Goal: Find contact information: Find contact information

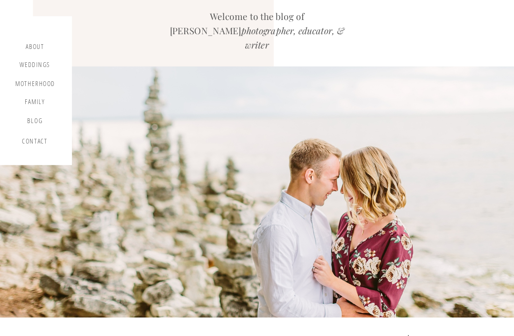
scroll to position [102, 0]
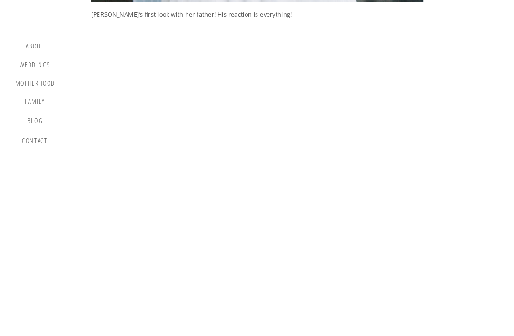
scroll to position [6135, 0]
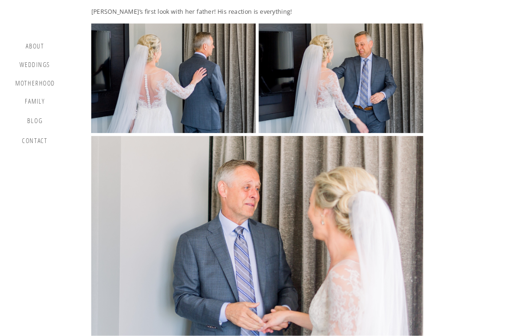
click at [161, 53] on img at bounding box center [257, 79] width 332 height 110
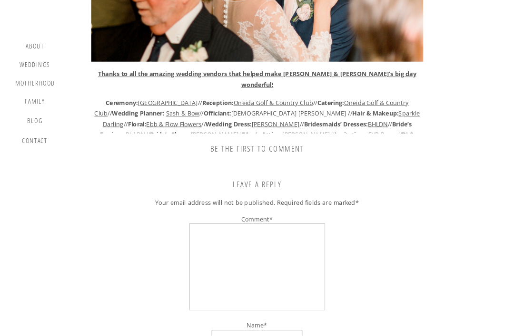
scroll to position [31826, 0]
click at [191, 130] on link "Badgley Mischka" at bounding box center [215, 134] width 48 height 8
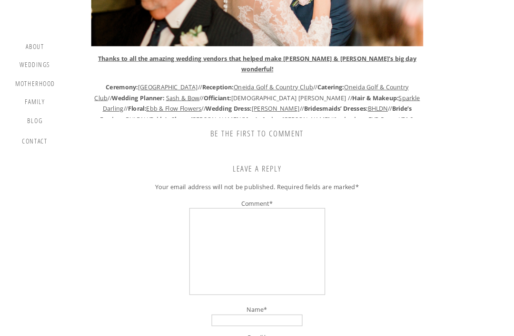
click at [147, 104] on link "Ebb & Flow Flowers" at bounding box center [173, 108] width 55 height 8
click at [183, 93] on link "Sash & Bow" at bounding box center [182, 97] width 33 height 8
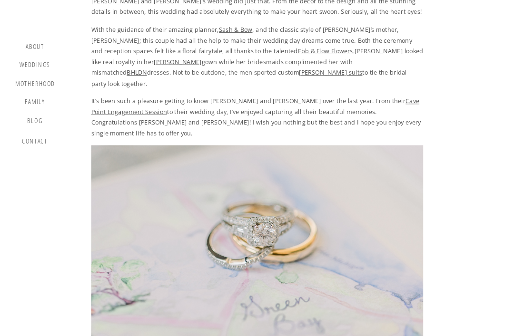
scroll to position [586, 0]
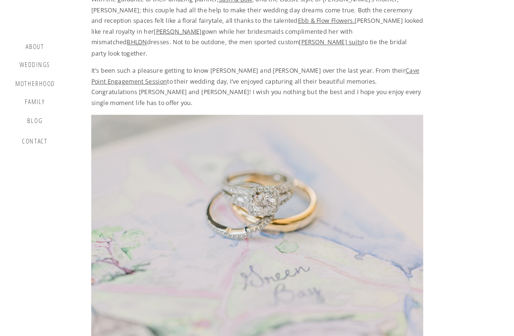
click at [147, 38] on link "BHLDN" at bounding box center [137, 42] width 20 height 8
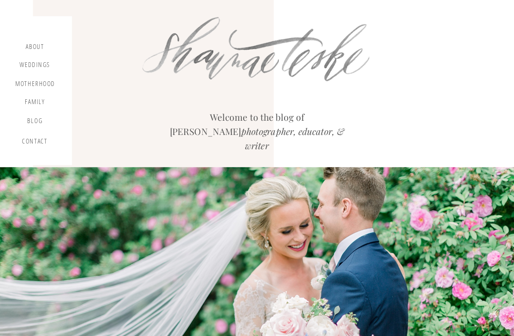
scroll to position [0, 0]
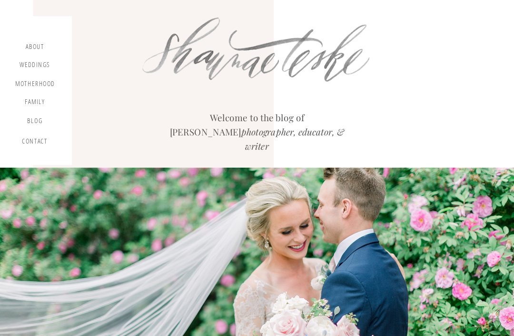
click at [23, 70] on div "Weddings" at bounding box center [35, 66] width 32 height 11
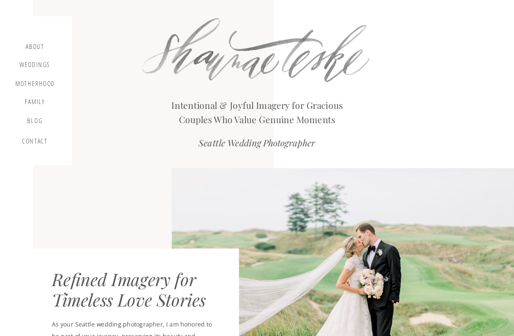
click at [29, 144] on div "contact" at bounding box center [34, 142] width 29 height 11
